Goal: Transaction & Acquisition: Purchase product/service

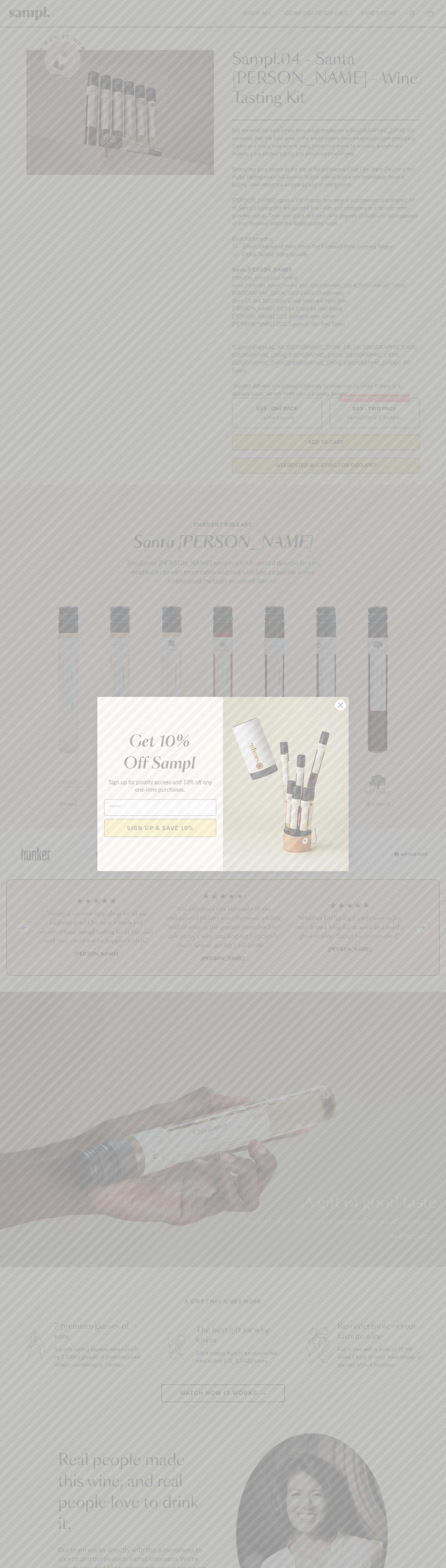
click at [340, 705] on icon "Close dialog" at bounding box center [340, 705] width 4 height 4
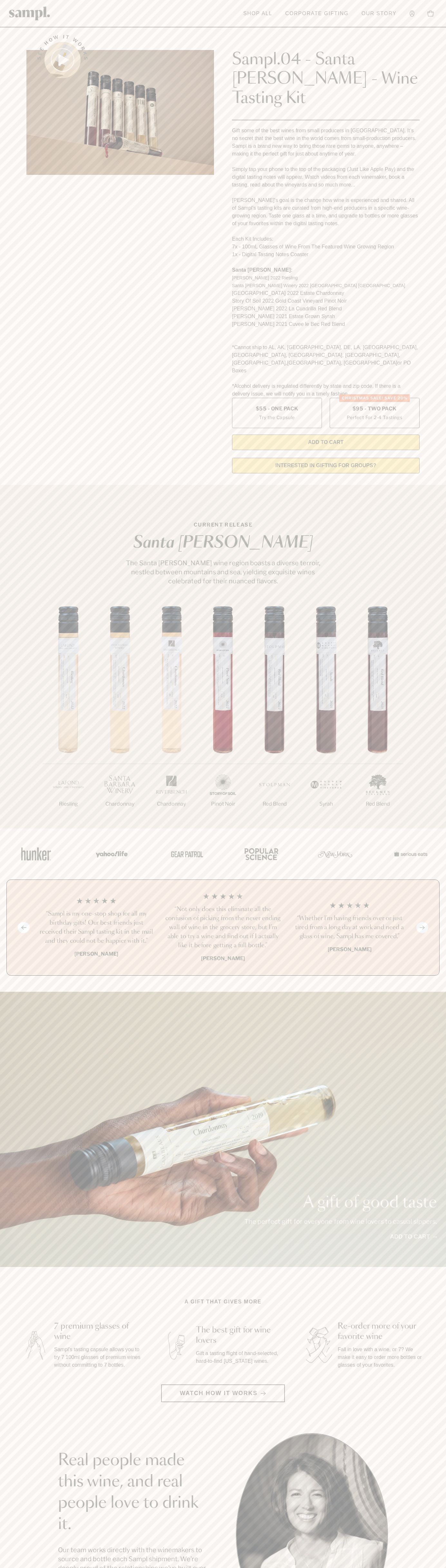
click at [163, 29] on div "See how it works" at bounding box center [120, 253] width 187 height 453
click at [436, 269] on section "See how it works Sampl.04 - Santa [PERSON_NAME] - Wine Tasting Kit Gift some of…" at bounding box center [223, 253] width 446 height 453
click at [438, 1567] on html "Skip to main content Toggle navigation menu Shop All Corporate Gifting Our Stor…" at bounding box center [223, 1304] width 446 height 2609
click at [16, 257] on section "See how it works Sampl.04 - Santa [PERSON_NAME] - Wine Tasting Kit Gift some of…" at bounding box center [223, 253] width 446 height 453
click at [374, 398] on label "Christmas SALE! Save 20% $95 - Two Pack Perfect For 2-4 Tastings" at bounding box center [374, 413] width 90 height 30
